Goal: Information Seeking & Learning: Find specific fact

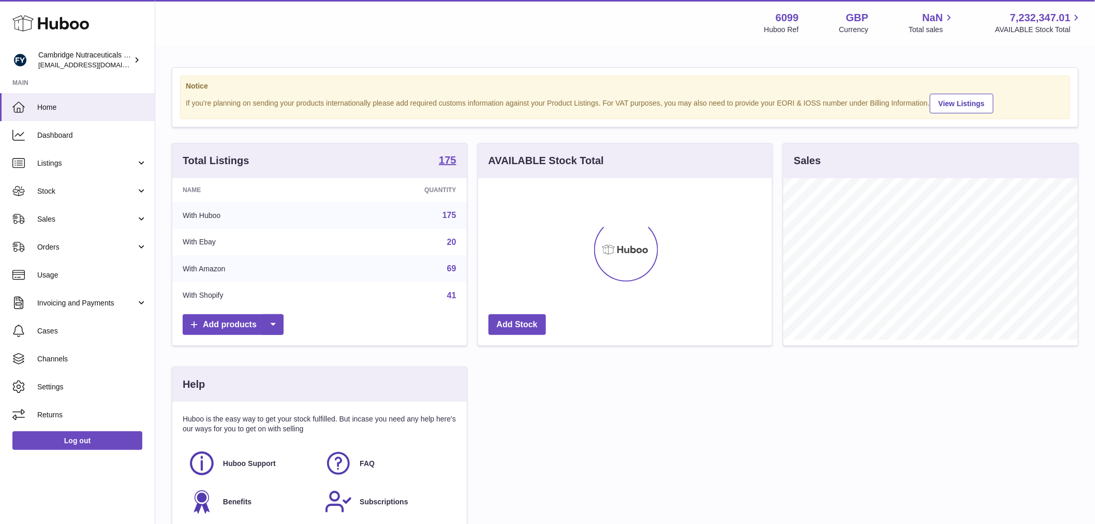
scroll to position [161, 294]
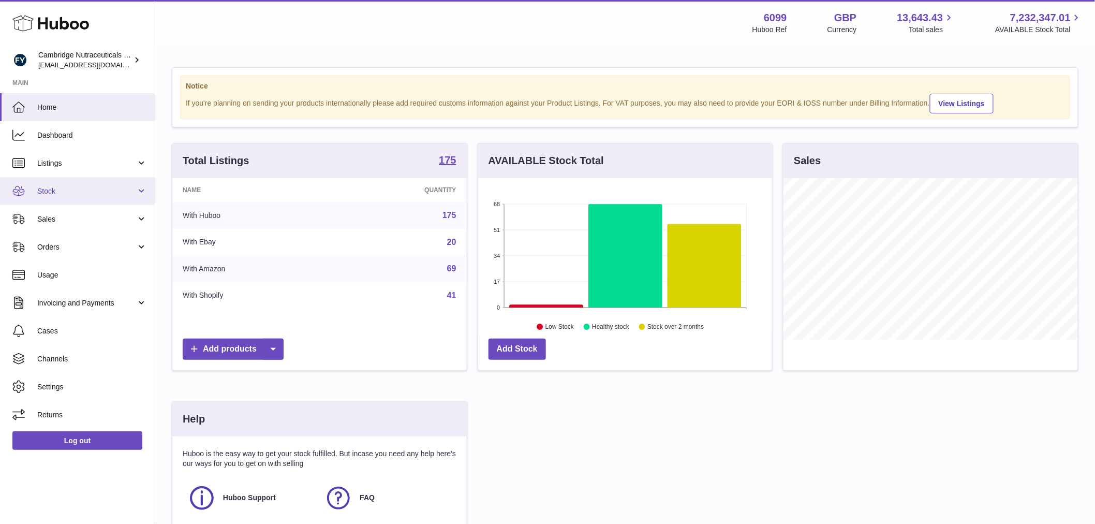
click at [52, 190] on span "Stock" at bounding box center [86, 191] width 99 height 10
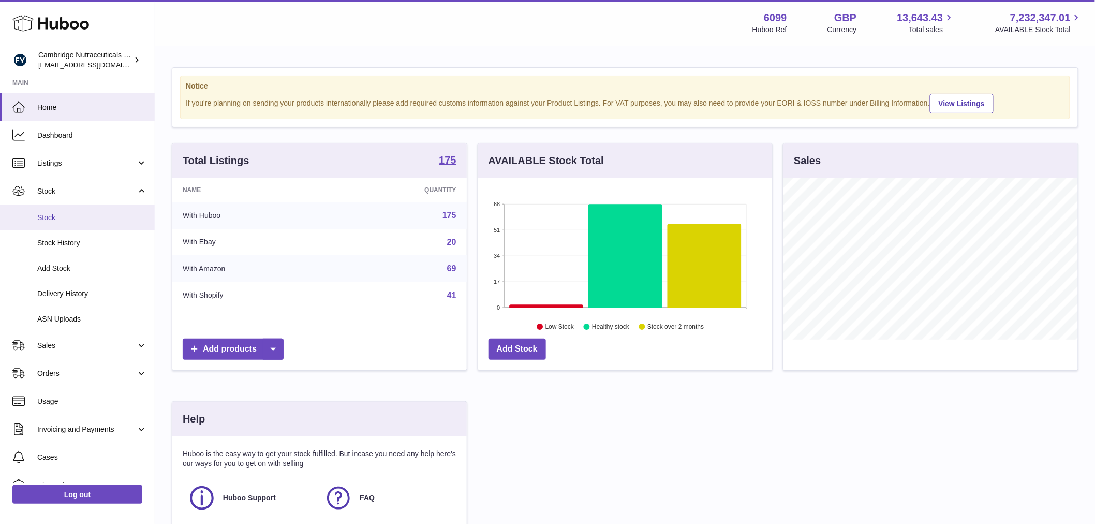
click at [90, 221] on span "Stock" at bounding box center [92, 218] width 110 height 10
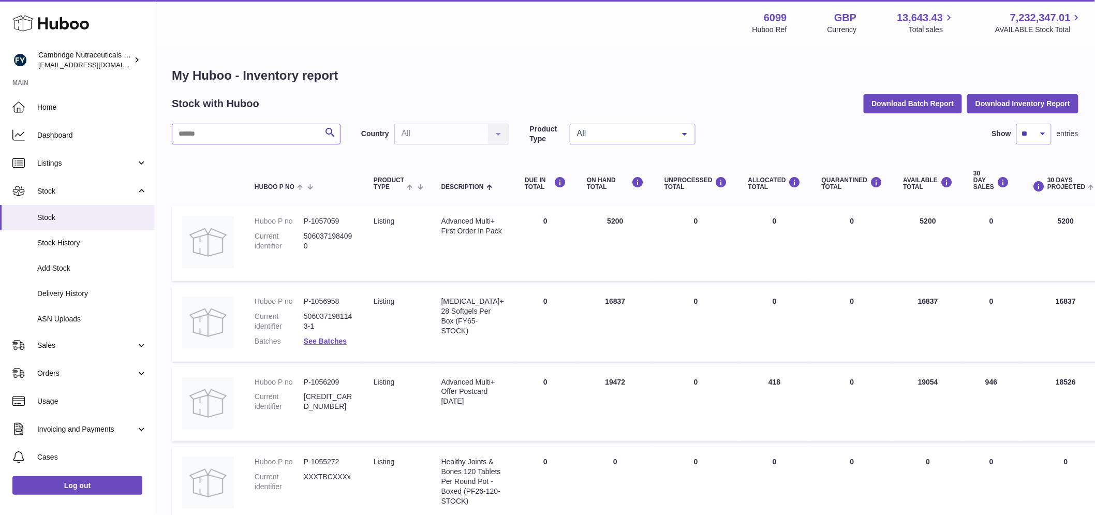
click at [245, 136] on input "text" at bounding box center [256, 134] width 169 height 21
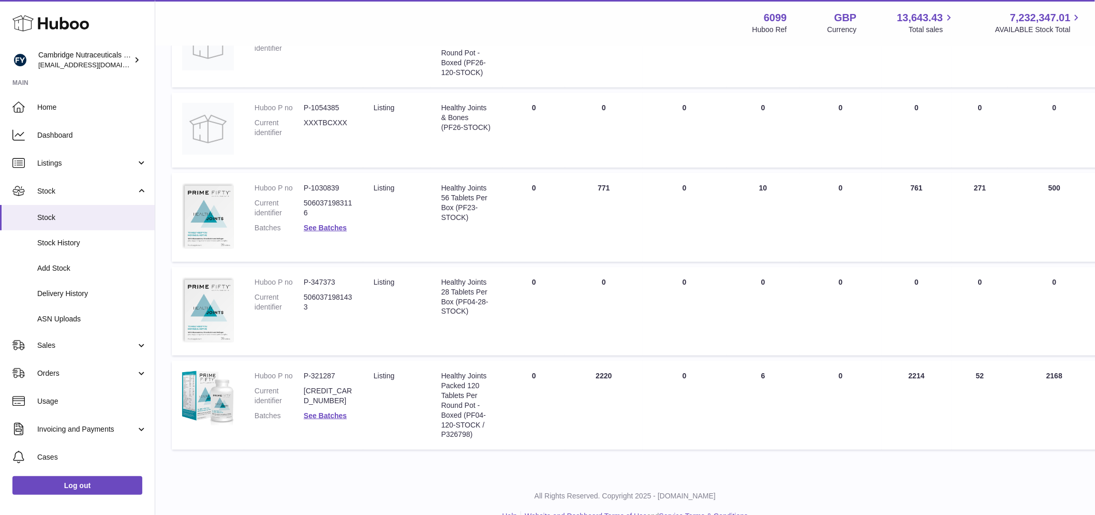
scroll to position [220, 0]
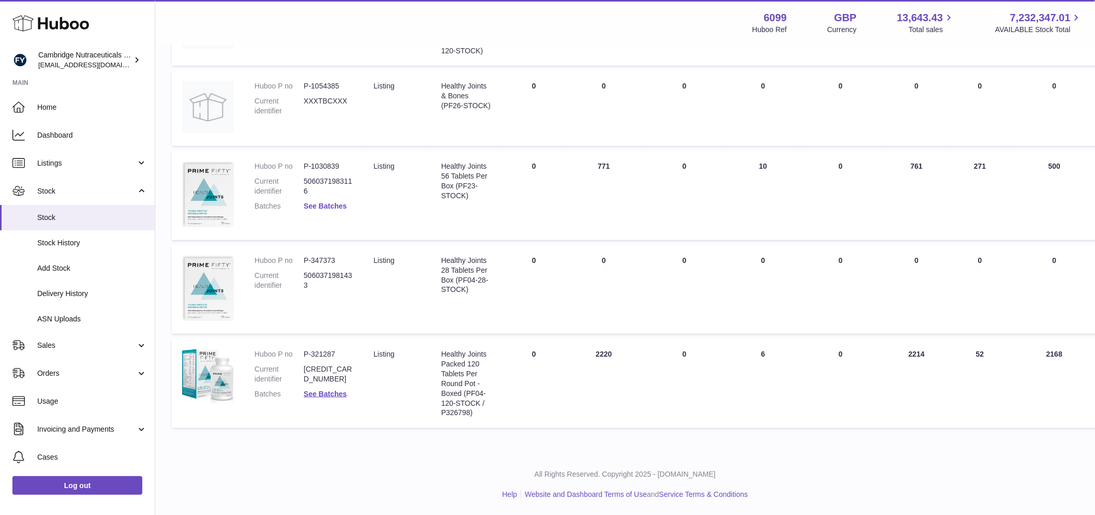
type input "*******"
click at [325, 202] on link "See Batches" at bounding box center [325, 206] width 43 height 8
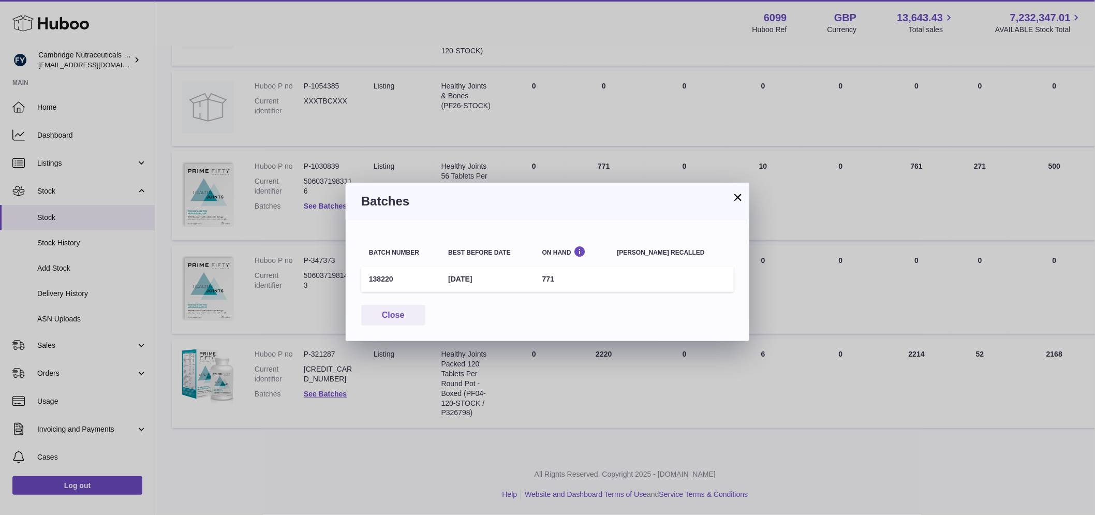
scroll to position [211, 0]
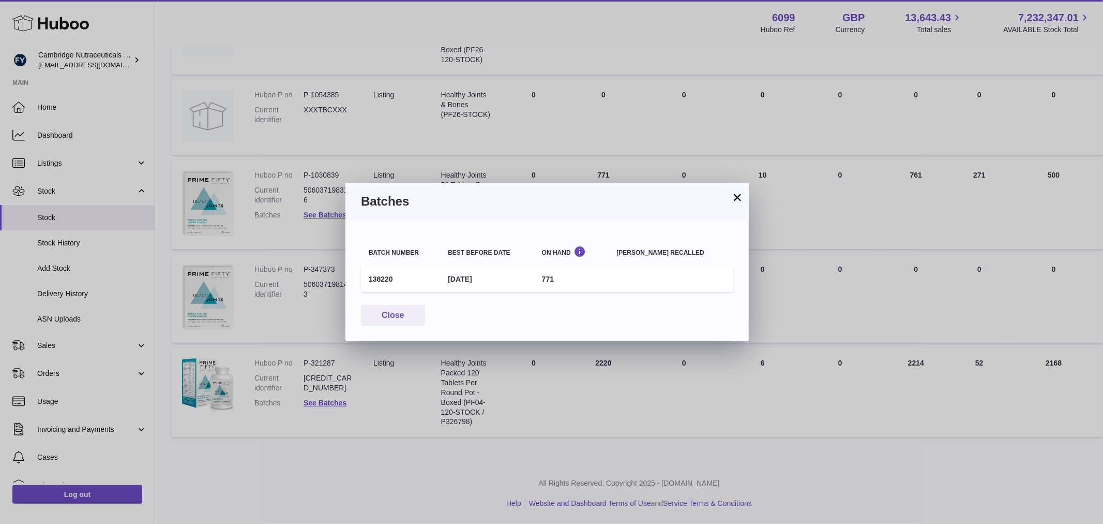
click at [375, 277] on td "138220" at bounding box center [400, 278] width 79 height 25
copy td "138220"
drag, startPoint x: 414, startPoint y: 313, endPoint x: 407, endPoint y: 323, distance: 12.5
click at [414, 313] on button "Close" at bounding box center [393, 315] width 64 height 21
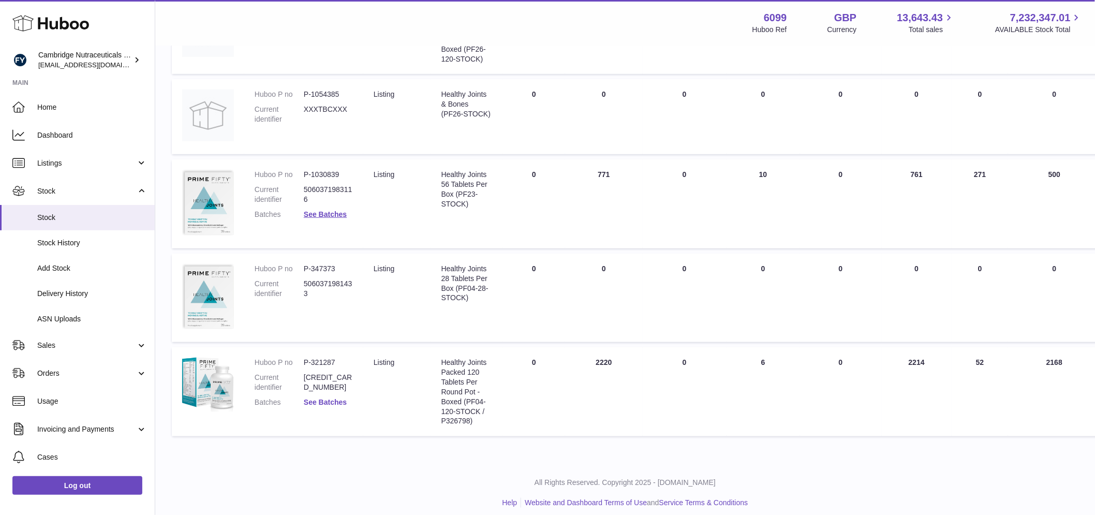
click at [321, 405] on link "See Batches" at bounding box center [325, 402] width 43 height 8
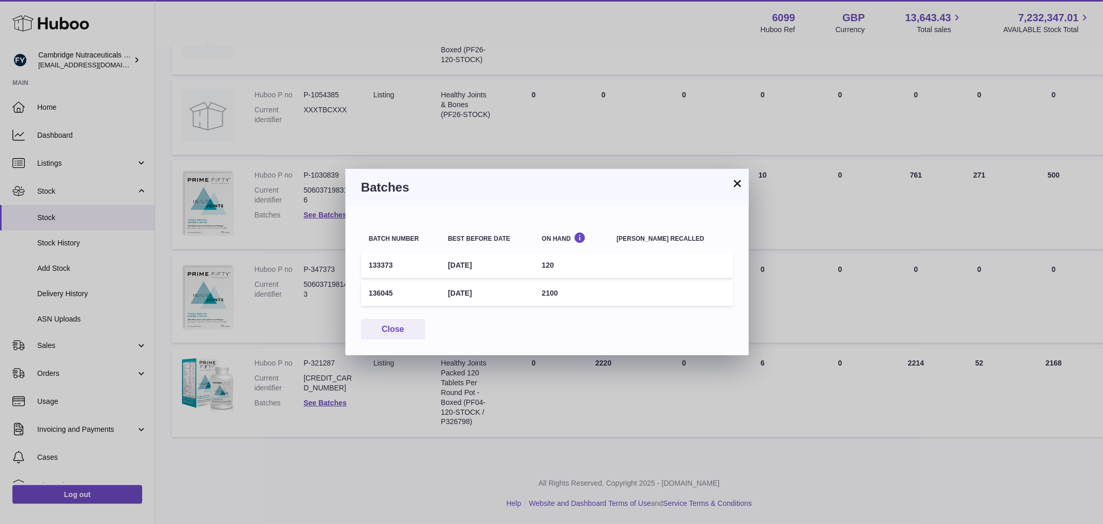
click at [378, 292] on td "136045" at bounding box center [400, 292] width 79 height 25
copy td "136045"
drag, startPoint x: 404, startPoint y: 328, endPoint x: 385, endPoint y: 324, distance: 19.2
click at [403, 328] on button "Close" at bounding box center [393, 329] width 64 height 21
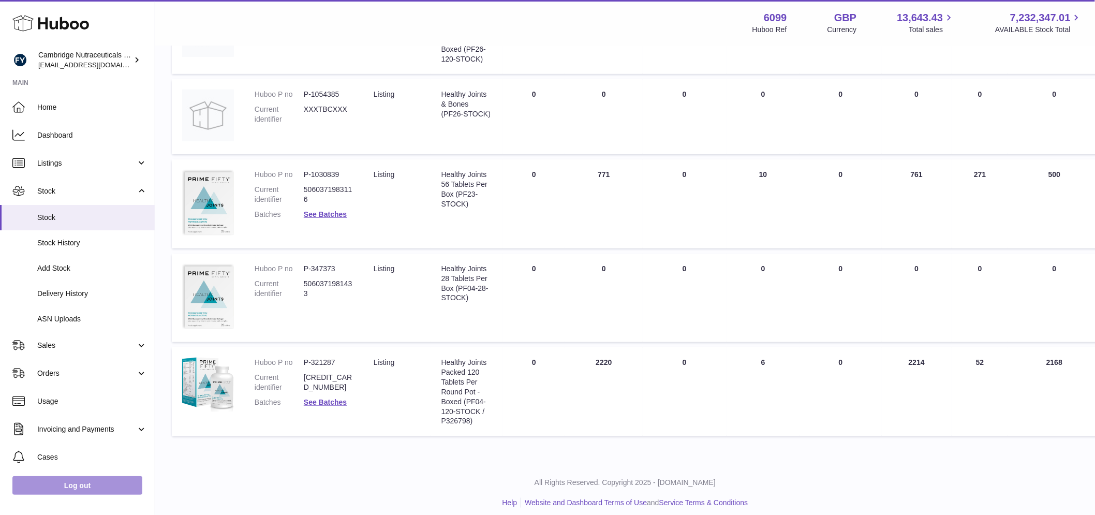
click at [68, 495] on link "Log out" at bounding box center [77, 485] width 130 height 19
